Goal: Navigation & Orientation: Go to known website

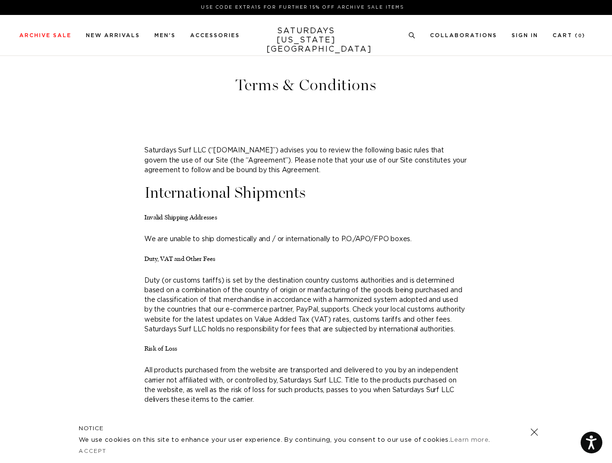
click at [306, 232] on div at bounding box center [306, 240] width 234 height 20
click at [410, 212] on link at bounding box center [410, 212] width 9 height 9
click at [412, 36] on icon at bounding box center [411, 35] width 7 height 6
click at [534, 432] on link at bounding box center [534, 432] width 14 height 14
